Goal: Transaction & Acquisition: Purchase product/service

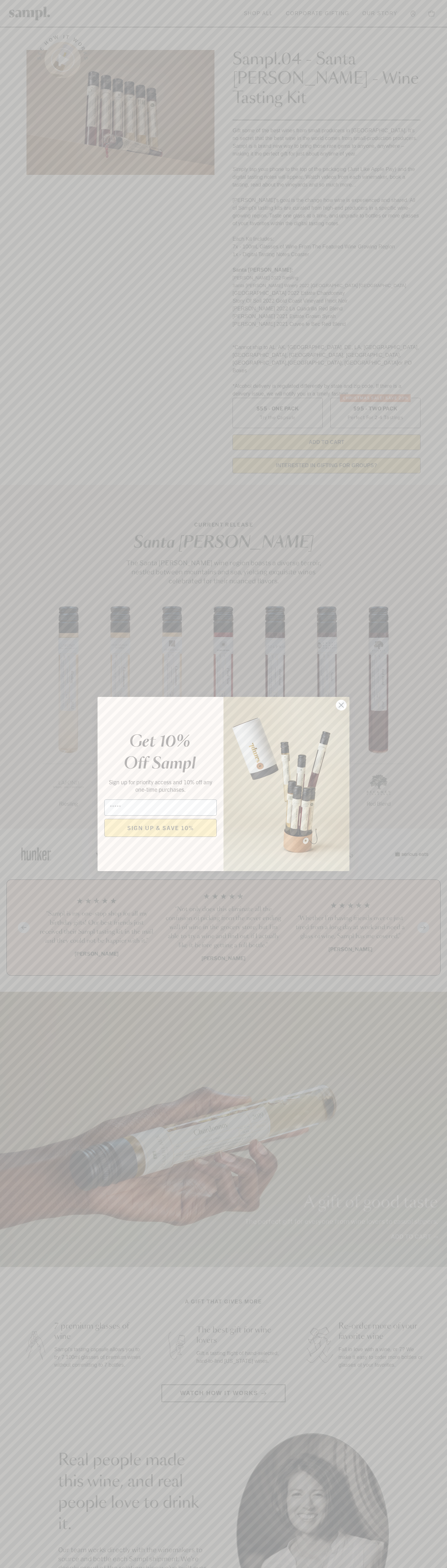
click at [341, 705] on icon "Close dialog" at bounding box center [341, 705] width 4 height 4
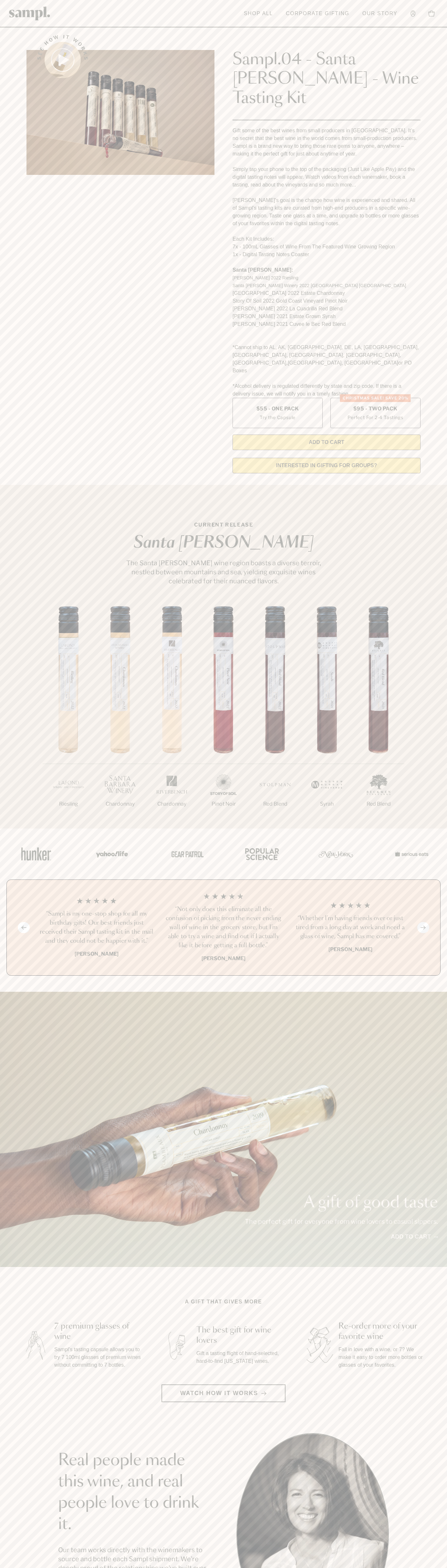
click at [270, 23] on header "Toggle navigation menu Shop All Corporate Gifting Our Story Account Story Shop …" at bounding box center [224, 13] width 447 height 27
click at [423, 485] on section "CURRENT RELEASE Santa Barbara The Santa Barbara wine region boasts a diverse te…" at bounding box center [224, 657] width 447 height 343
click at [395, 1567] on html "Skip to main content Toggle navigation menu Shop All Corporate Gifting Our Stor…" at bounding box center [224, 1304] width 447 height 2608
click at [13, 769] on div "1/7 Riesling 2/7 Chardonnay 3/7" at bounding box center [224, 717] width 447 height 222
click at [375, 398] on label "Christmas SALE! Save 20% $95 - Two Pack Perfect For 2-4 Tastings" at bounding box center [375, 413] width 90 height 30
